Goal: Information Seeking & Learning: Learn about a topic

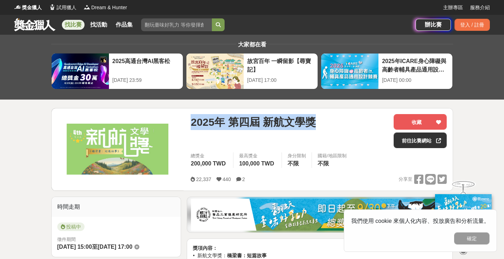
drag, startPoint x: 315, startPoint y: 119, endPoint x: 190, endPoint y: 122, distance: 125.3
click at [190, 122] on div "[DATE] 第四屆 新航文學獎 收藏 前往比賽網站 總獎金 200,000 TWD 最高獎金 100,000 TWD 身分限制 不限 國籍/地區限制 不限 …" at bounding box center [319, 149] width 268 height 82
click at [75, 26] on link "找比賽" at bounding box center [73, 25] width 23 height 10
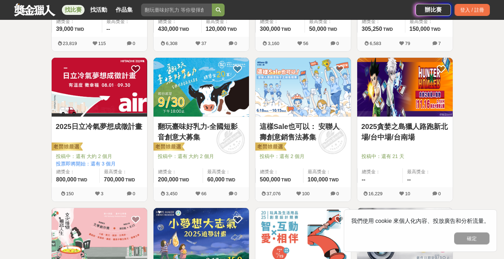
scroll to position [283, 0]
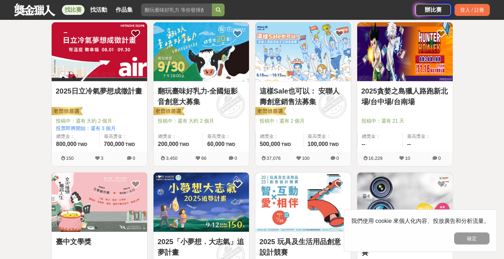
click at [420, 99] on link "2025貪婪之島獵人路跑新北場/台中場/台南場" at bounding box center [405, 96] width 87 height 21
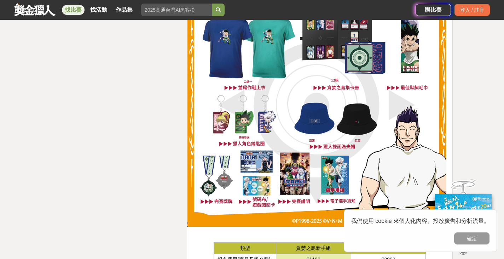
scroll to position [31, 0]
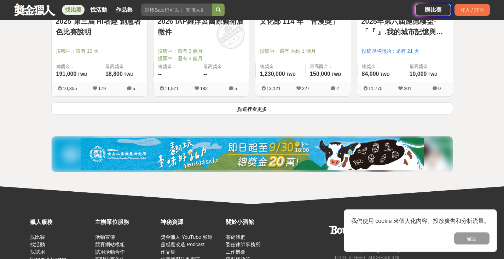
scroll to position [955, 0]
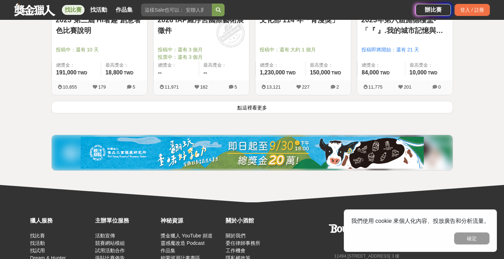
click at [264, 105] on button "點這裡看更多" at bounding box center [252, 107] width 402 height 12
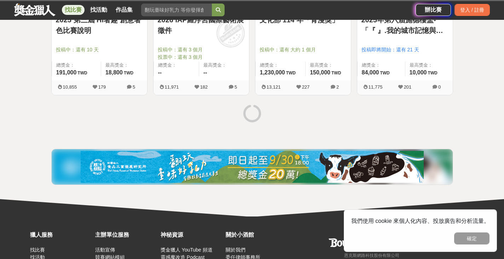
scroll to position [885, 0]
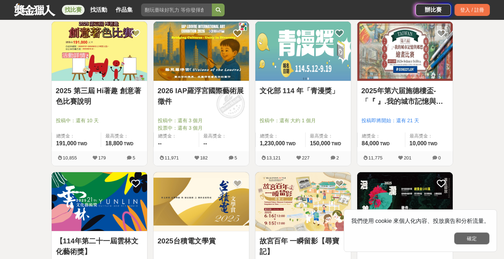
click at [478, 235] on button "確定" at bounding box center [471, 238] width 35 height 12
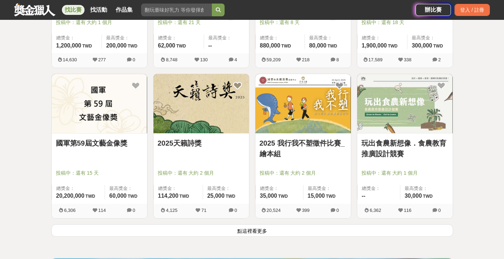
scroll to position [1805, 0]
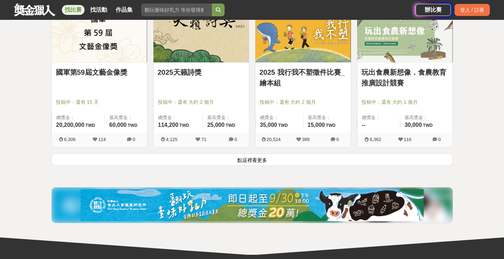
click at [251, 162] on button "點這裡看更多" at bounding box center [252, 159] width 402 height 12
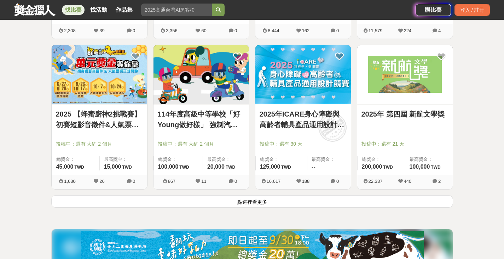
scroll to position [2690, 0]
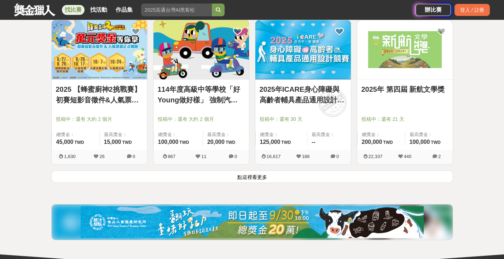
click at [233, 180] on button "點這裡看更多" at bounding box center [252, 176] width 402 height 12
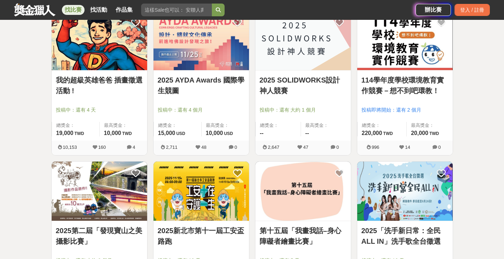
scroll to position [2866, 0]
